Goal: Task Accomplishment & Management: Manage account settings

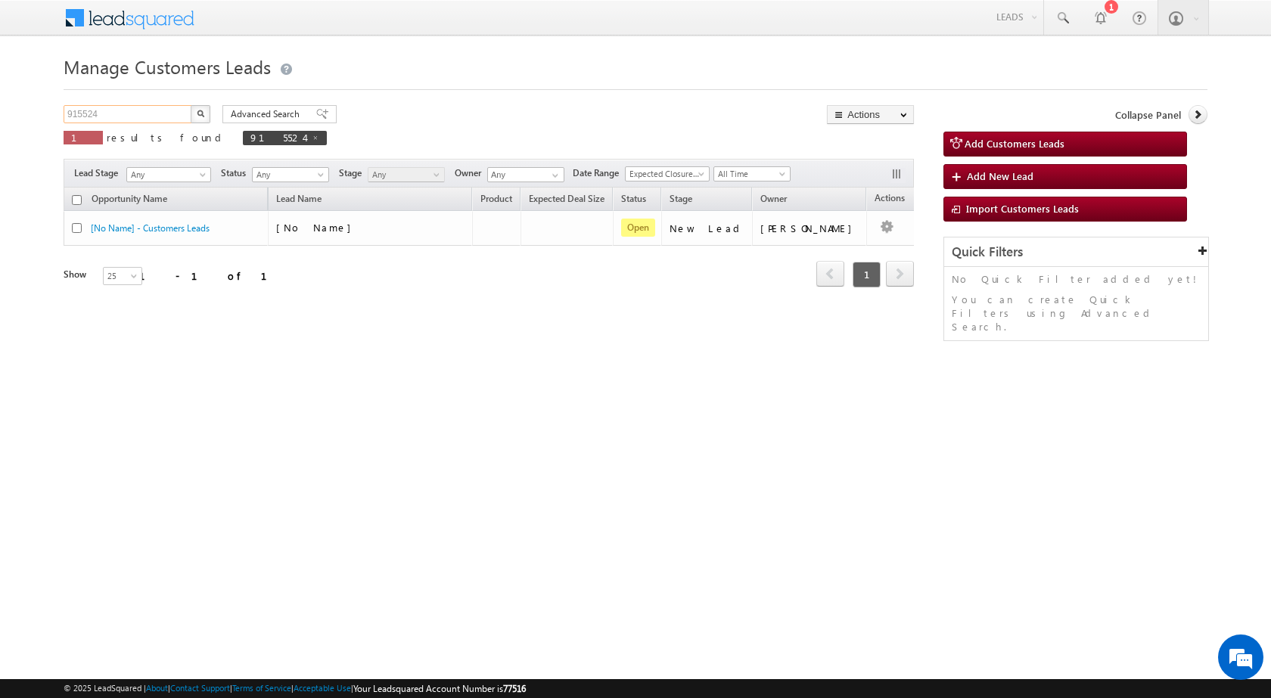
click at [97, 114] on input "915524" at bounding box center [128, 114] width 129 height 18
click at [90, 112] on input "915524" at bounding box center [128, 114] width 129 height 18
paste input "48412"
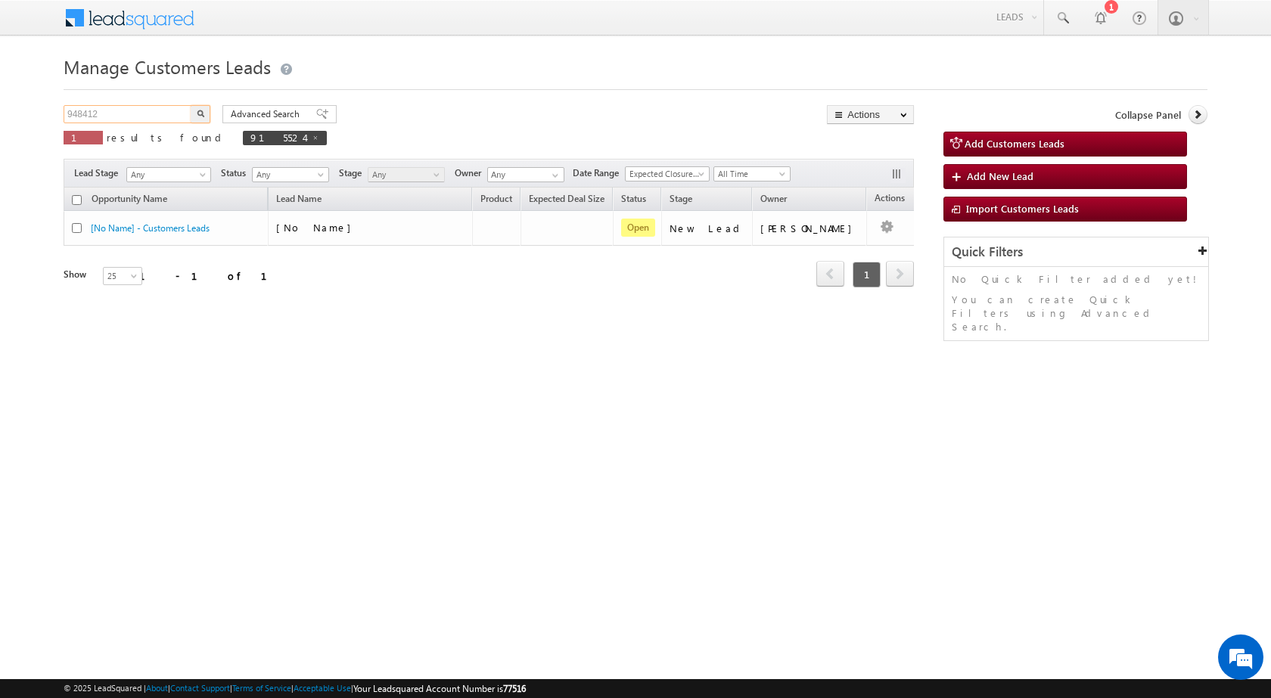
type input "948412"
click at [191, 105] on button "button" at bounding box center [201, 114] width 20 height 18
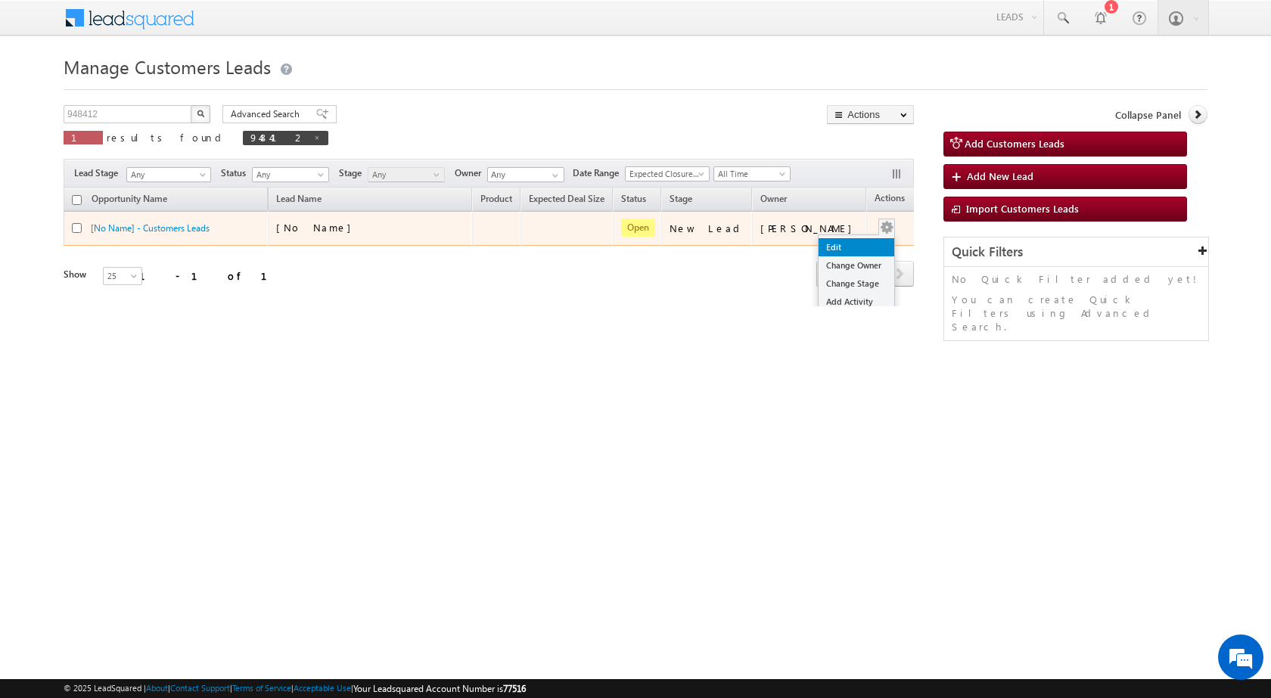
click at [828, 242] on link "Edit" at bounding box center [857, 247] width 76 height 18
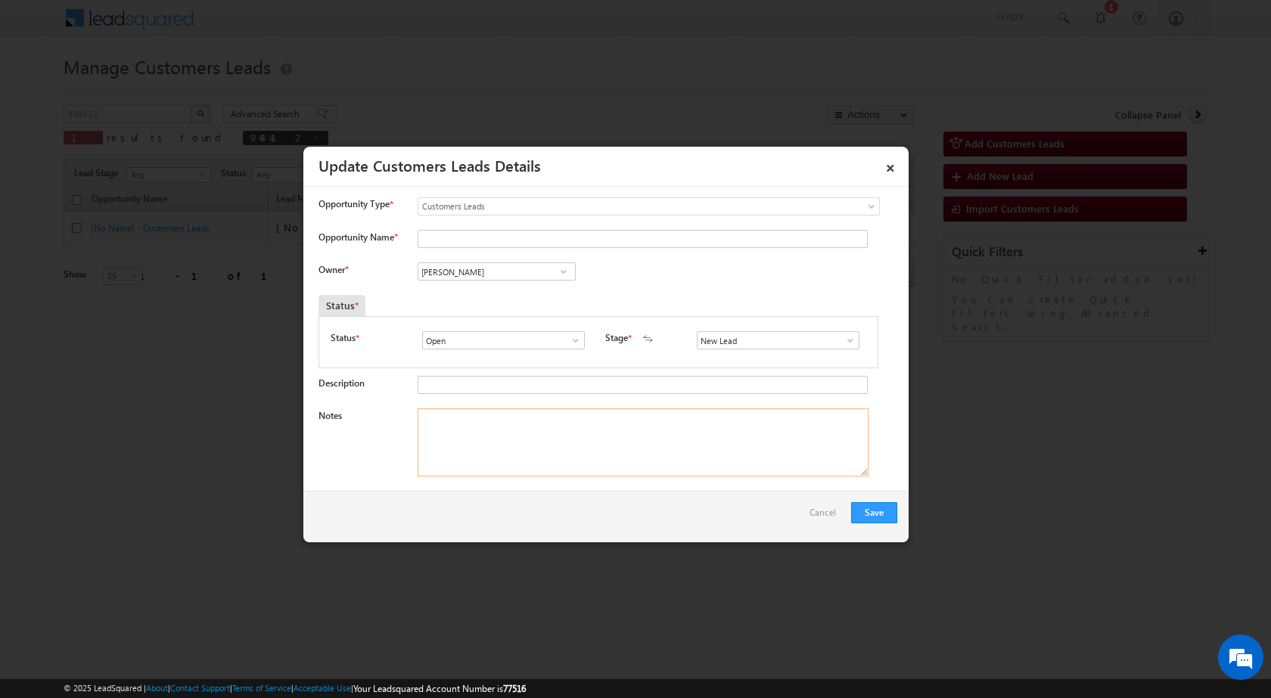
click at [562, 452] on textarea "Notes" at bounding box center [643, 443] width 451 height 68
paste textarea "948412 / [PERSON_NAME] / 7905098784 / P + C / 226022 TO LUCKNOW / PLOT VALUE - …"
type textarea "948412 / [PERSON_NAME] / 7905098784 / P + C / 226022 TO LUCKNOW / PLOT VALUE - …"
click at [863, 341] on div "Status * Open Won Lost Open Stage * New Lead Interested Pending Documents" at bounding box center [599, 342] width 560 height 52
click at [850, 343] on span at bounding box center [850, 340] width 15 height 12
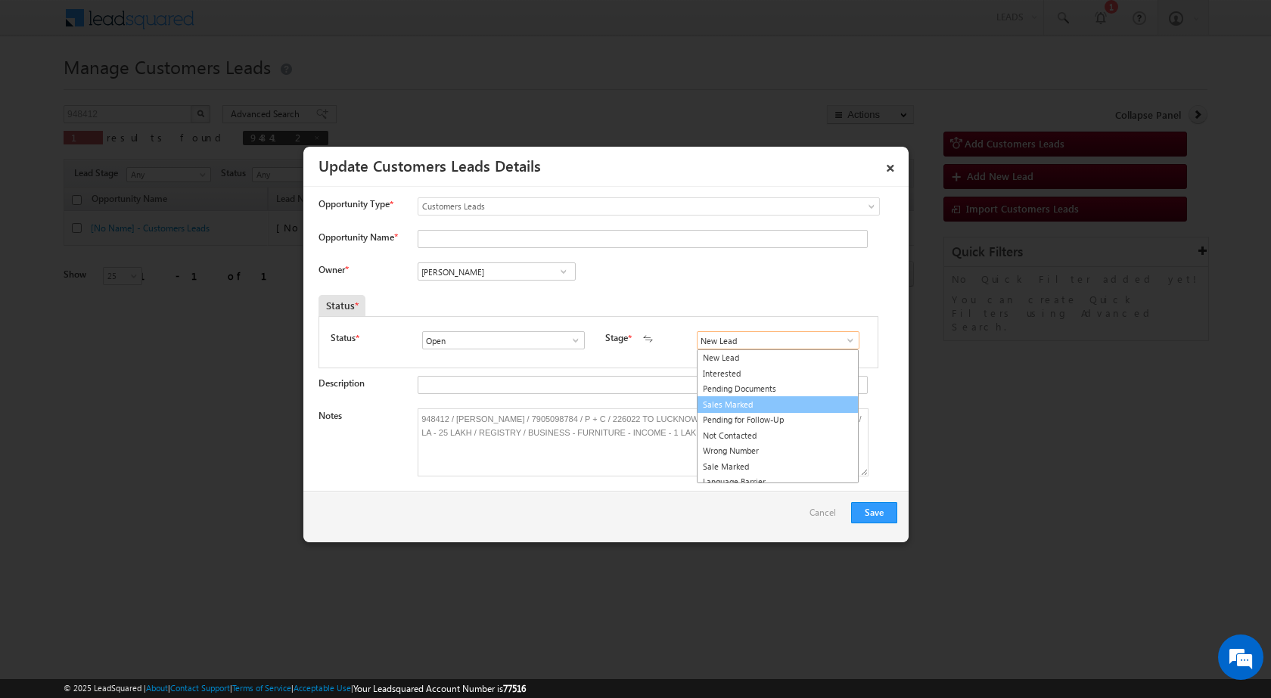
click at [775, 399] on link "Sales Marked" at bounding box center [778, 404] width 162 height 17
type input "Sales Marked"
drag, startPoint x: 480, startPoint y: 359, endPoint x: 490, endPoint y: 666, distance: 307.4
click at [458, 279] on input "[PERSON_NAME]" at bounding box center [497, 272] width 158 height 18
paste input "[PERSON_NAME][EMAIL_ADDRESS][DOMAIN_NAME]"
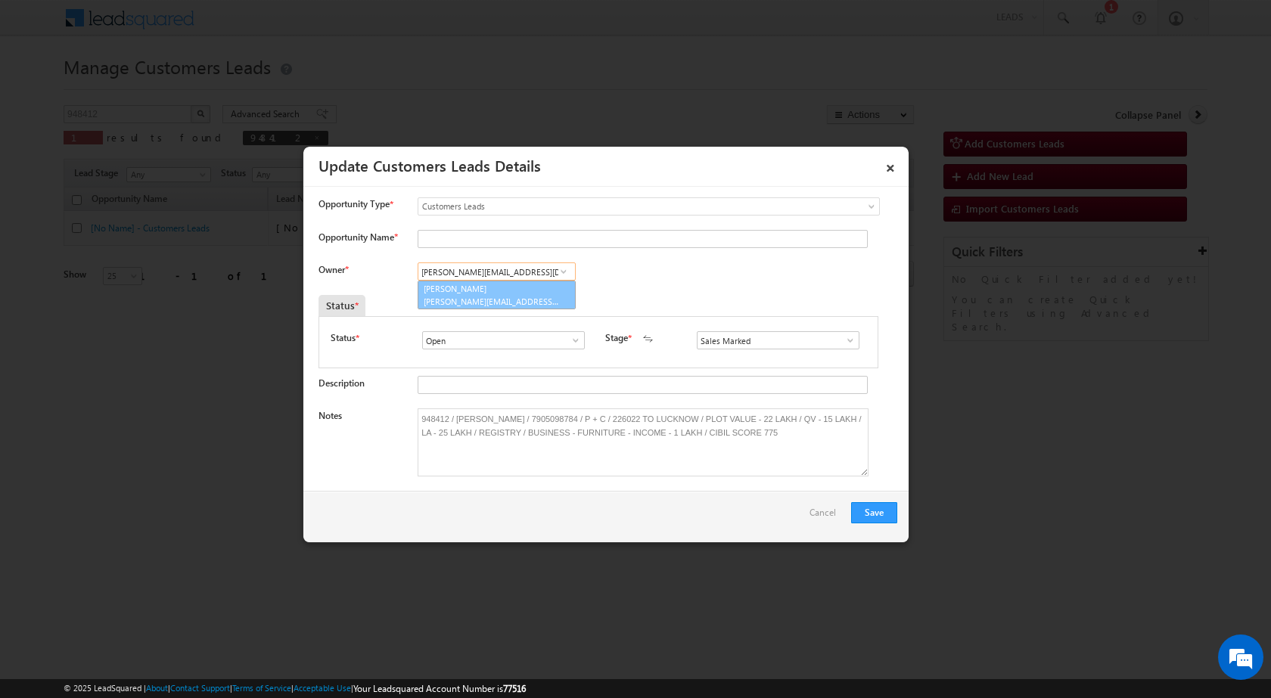
click at [491, 303] on span "[PERSON_NAME][EMAIL_ADDRESS][DOMAIN_NAME]" at bounding box center [492, 301] width 136 height 11
type input "[PERSON_NAME]"
click at [475, 415] on textarea "948412 / [PERSON_NAME] / 7905098784 / P + C / 226022 TO LUCKNOW / PLOT VALUE - …" at bounding box center [643, 443] width 451 height 68
click at [465, 239] on input "Opportunity Name *" at bounding box center [643, 239] width 450 height 18
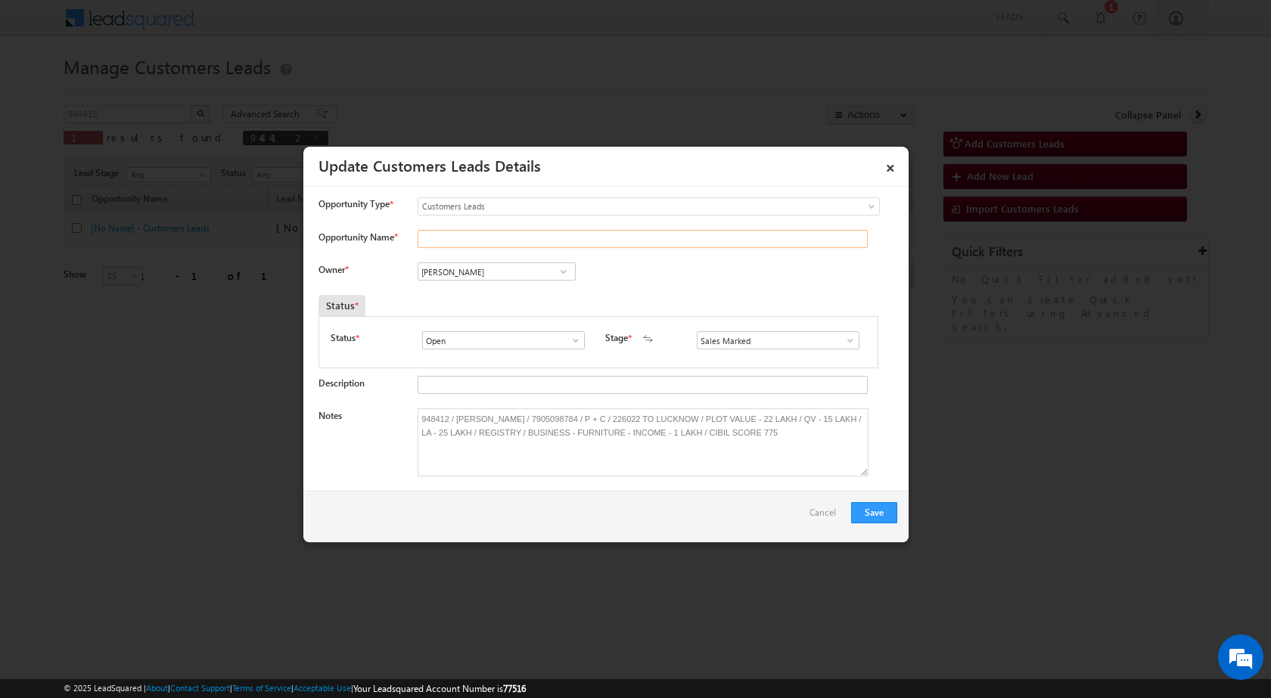
paste input "[PERSON_NAME]"
type input "[PERSON_NAME]"
click at [878, 514] on button "Save" at bounding box center [874, 512] width 46 height 21
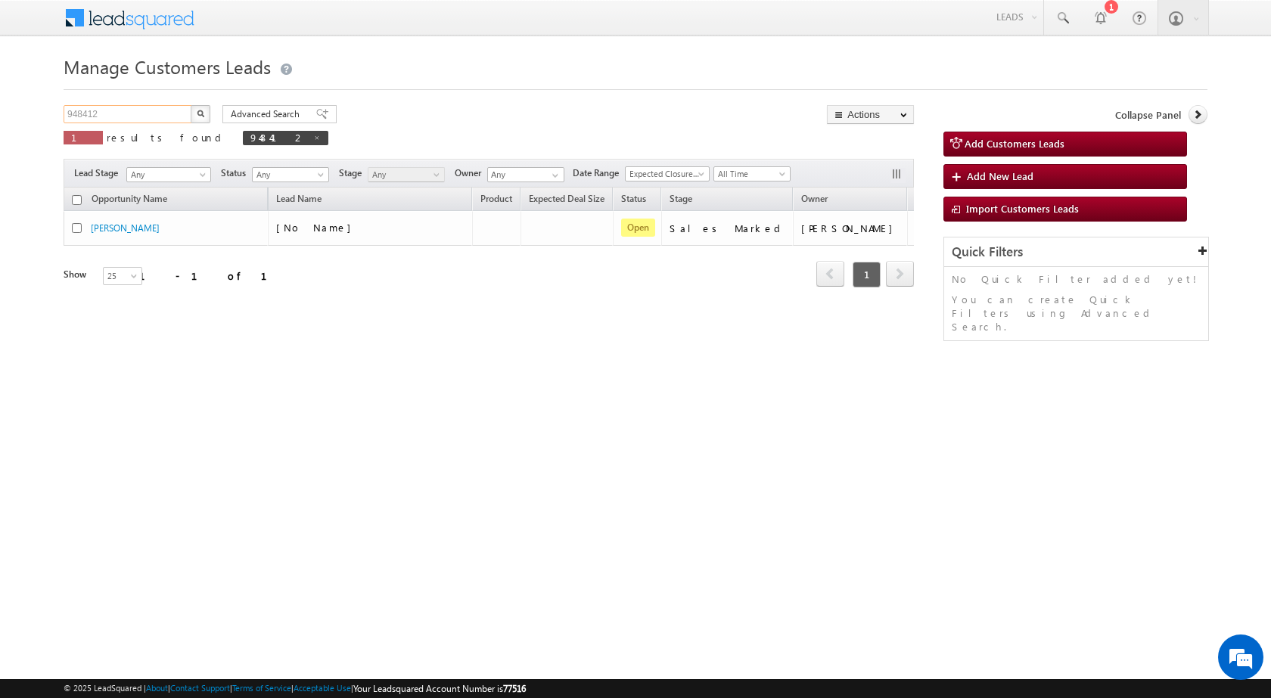
click at [81, 113] on input "948412" at bounding box center [128, 114] width 129 height 18
paste input "3"
type input "948413"
click at [191, 105] on button "button" at bounding box center [201, 114] width 20 height 18
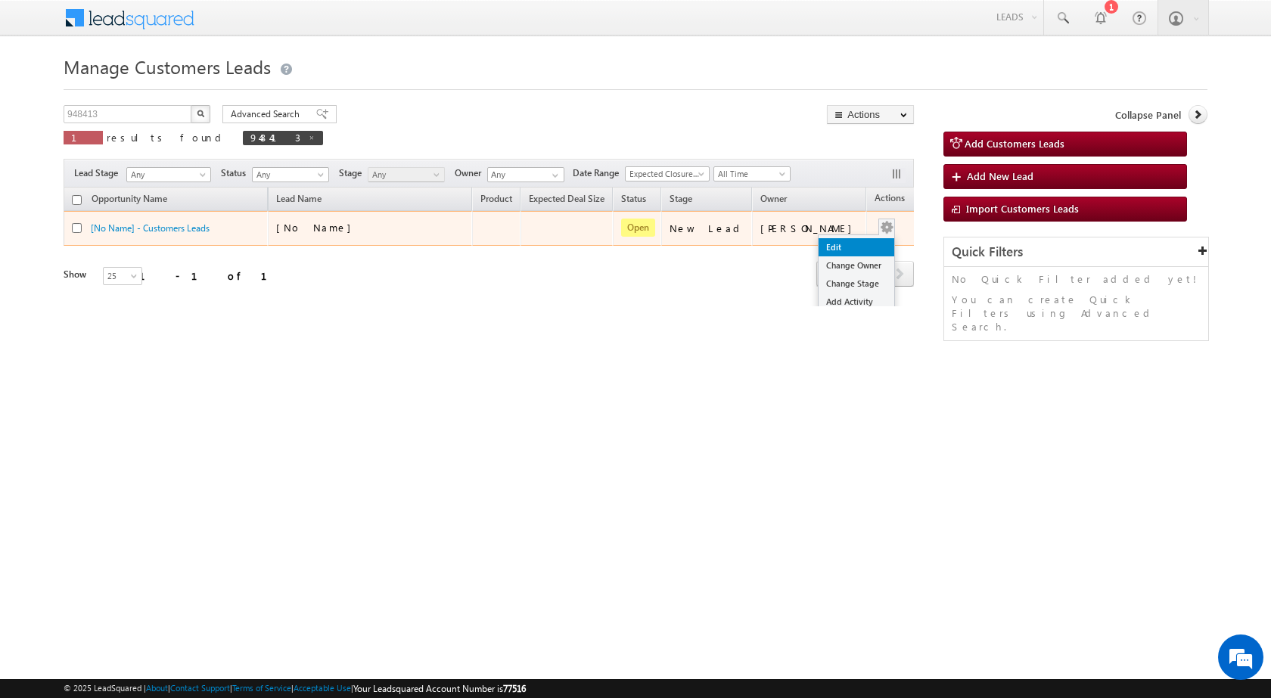
click at [837, 241] on link "Edit" at bounding box center [857, 247] width 76 height 18
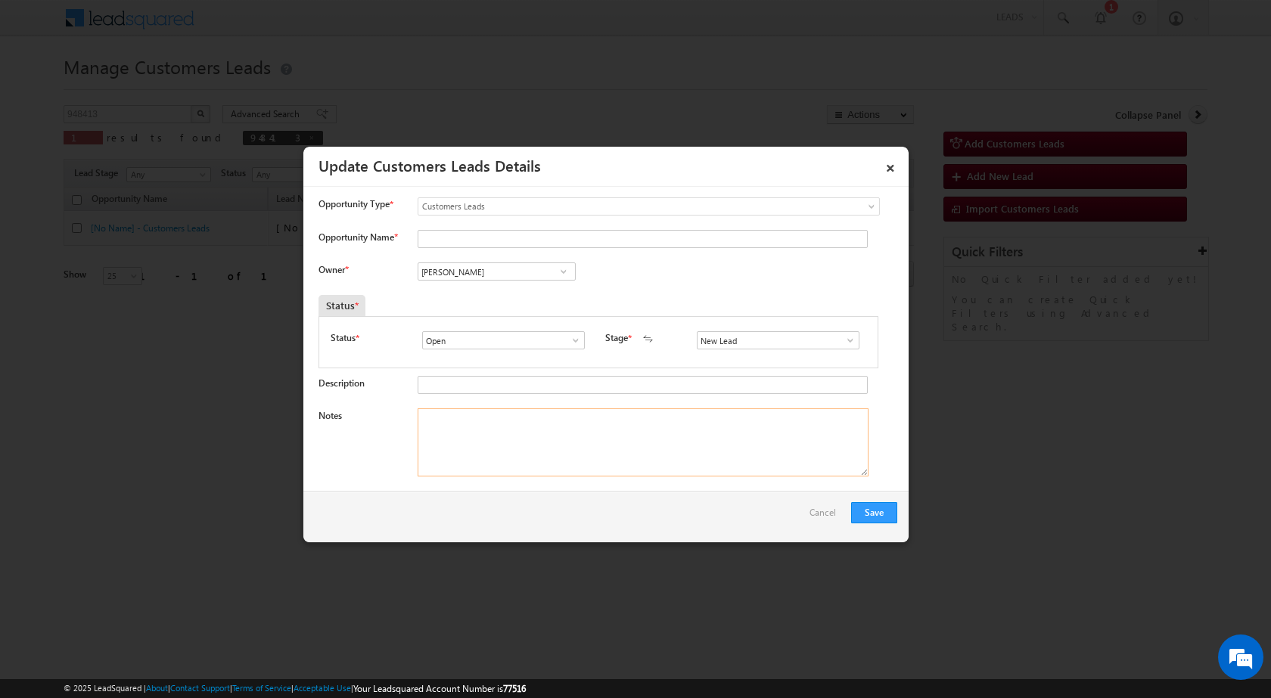
click at [594, 449] on textarea "Notes" at bounding box center [643, 443] width 451 height 68
paste textarea "948413 / [PERSON_NAME] / 9015583001 / CONSTRUCTION / OWNER - MOTHER IN LAW - AG…"
type textarea "948413 / [PERSON_NAME] / 9015583001 / CONSTRUCTION / OWNER - MOTHER IN LAW - AG…"
click at [848, 343] on span at bounding box center [850, 340] width 15 height 12
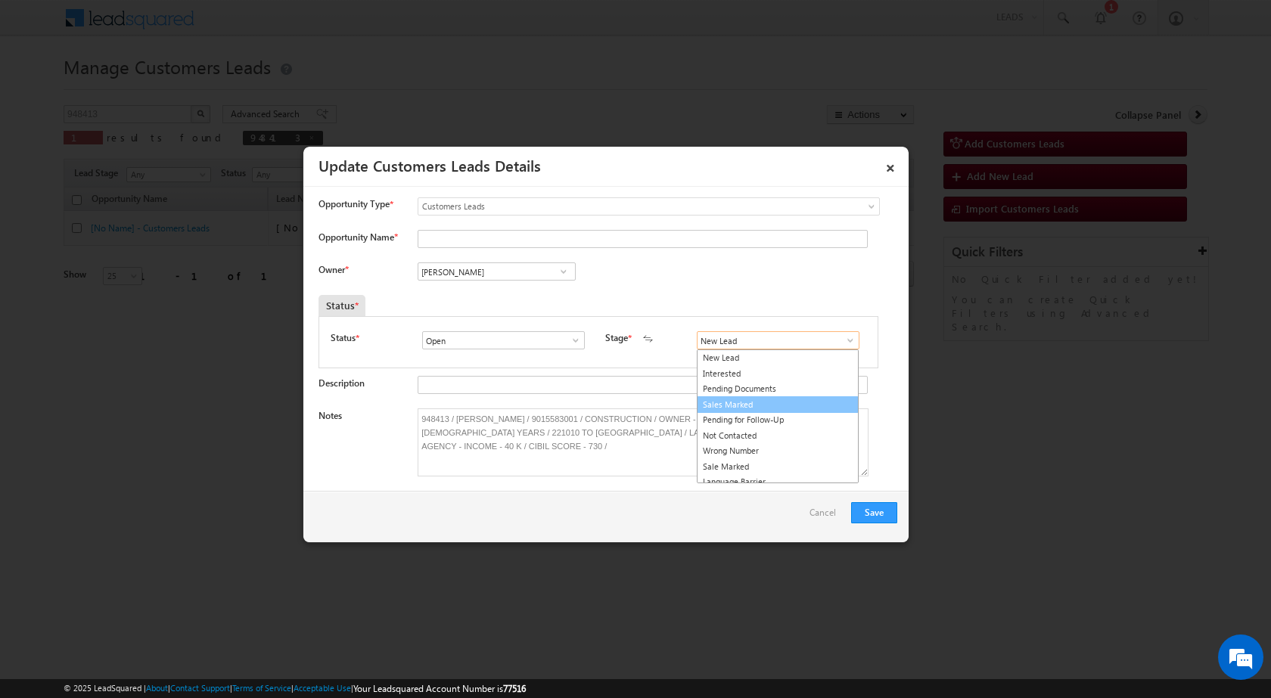
click at [779, 403] on link "Sales Marked" at bounding box center [778, 404] width 162 height 17
type input "Sales Marked"
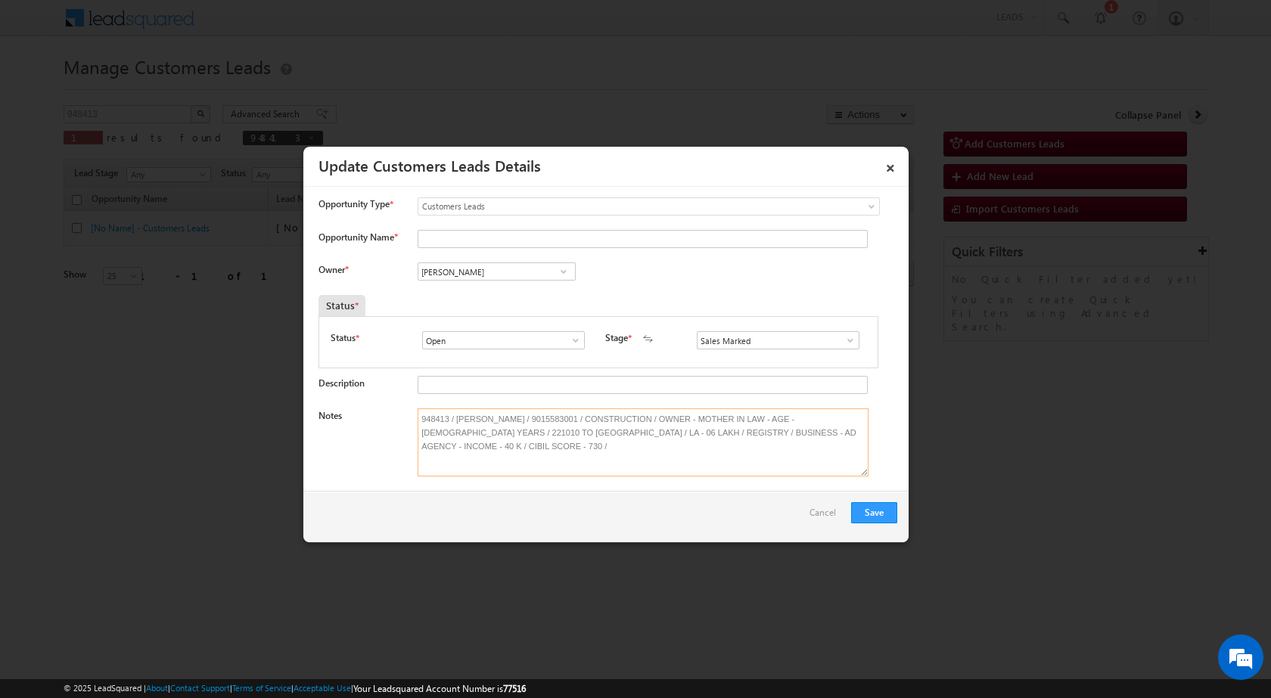
drag, startPoint x: 454, startPoint y: 419, endPoint x: 528, endPoint y: 421, distance: 74.2
click at [528, 421] on textarea "948413 / [PERSON_NAME] / 9015583001 / CONSTRUCTION / OWNER - MOTHER IN LAW - AG…" at bounding box center [643, 443] width 451 height 68
click at [502, 235] on input "Opportunity Name *" at bounding box center [643, 239] width 450 height 18
paste input "[PERSON_NAME]"
type input "[PERSON_NAME]"
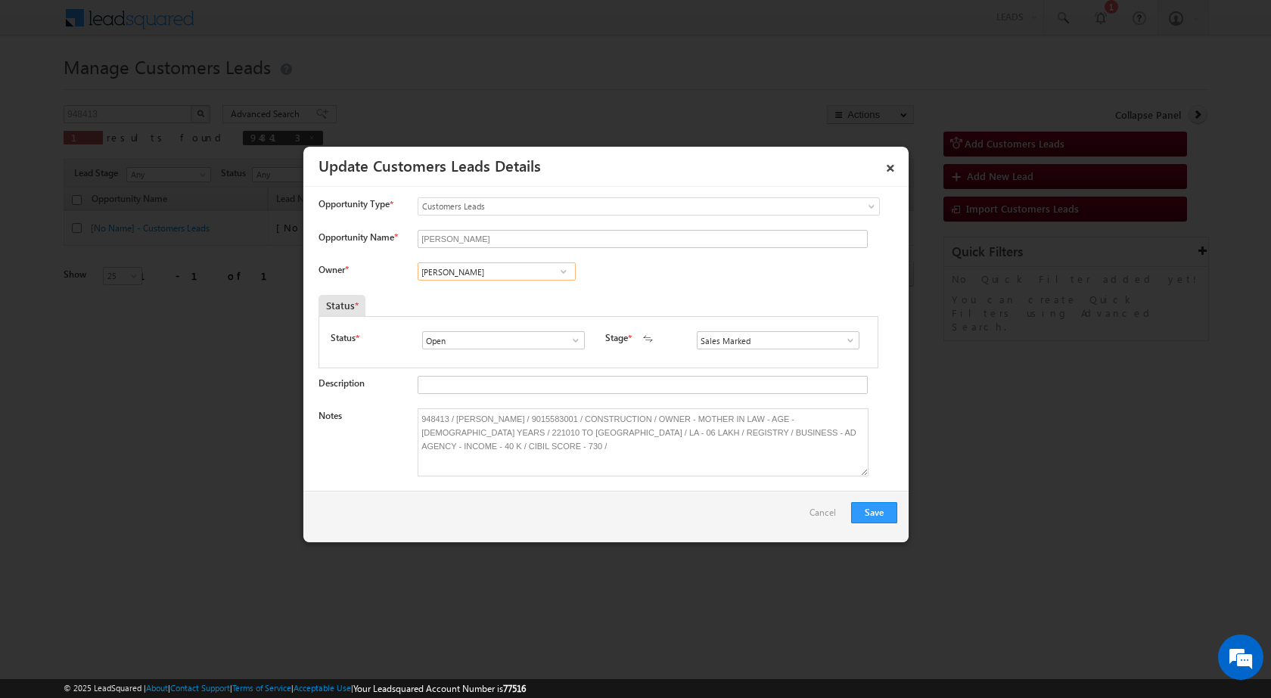
click at [483, 277] on input "[PERSON_NAME]" at bounding box center [497, 272] width 158 height 18
paste input "[EMAIL_ADDRESS][DOMAIN_NAME]"
click at [486, 292] on link "[PERSON_NAME] [EMAIL_ADDRESS][DOMAIN_NAME]" at bounding box center [497, 295] width 158 height 29
paste input "[EMAIL_ADDRESS][DOMAIN_NAME]"
click at [492, 293] on link "[PERSON_NAME] Jaiswal [EMAIL_ADDRESS][DOMAIN_NAME]" at bounding box center [497, 295] width 158 height 29
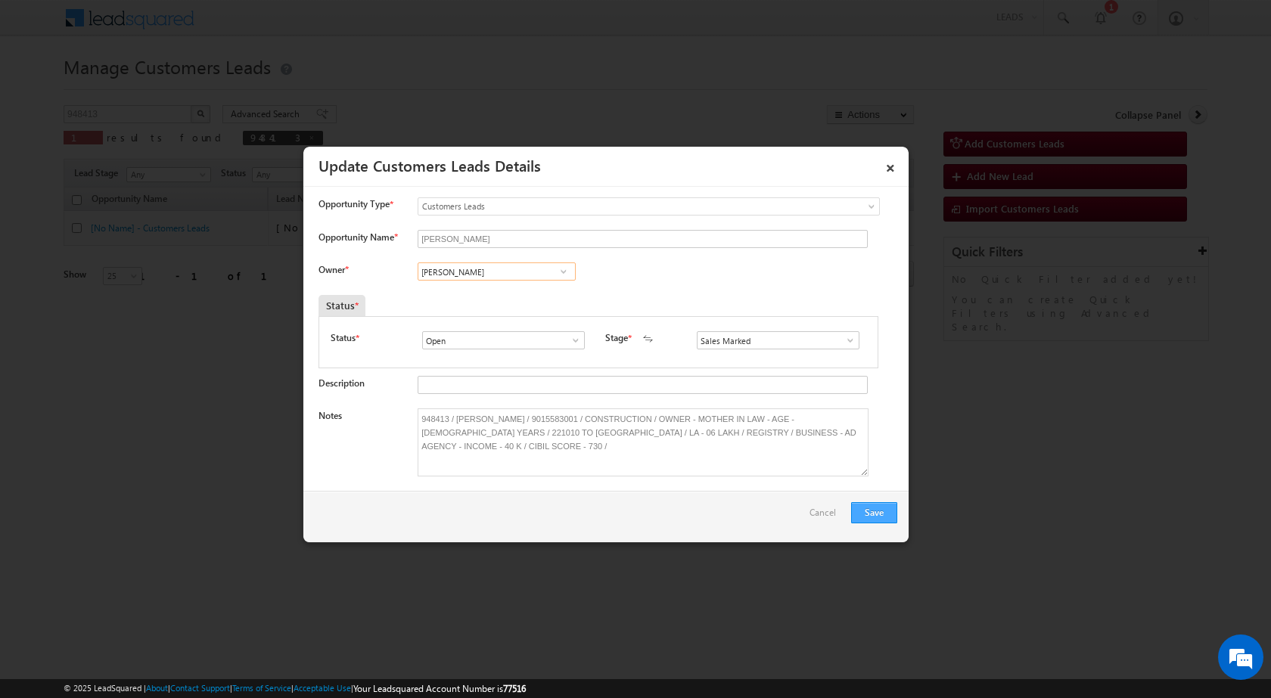
type input "[PERSON_NAME]"
click at [864, 502] on button "Save" at bounding box center [874, 512] width 46 height 21
